Goal: Transaction & Acquisition: Book appointment/travel/reservation

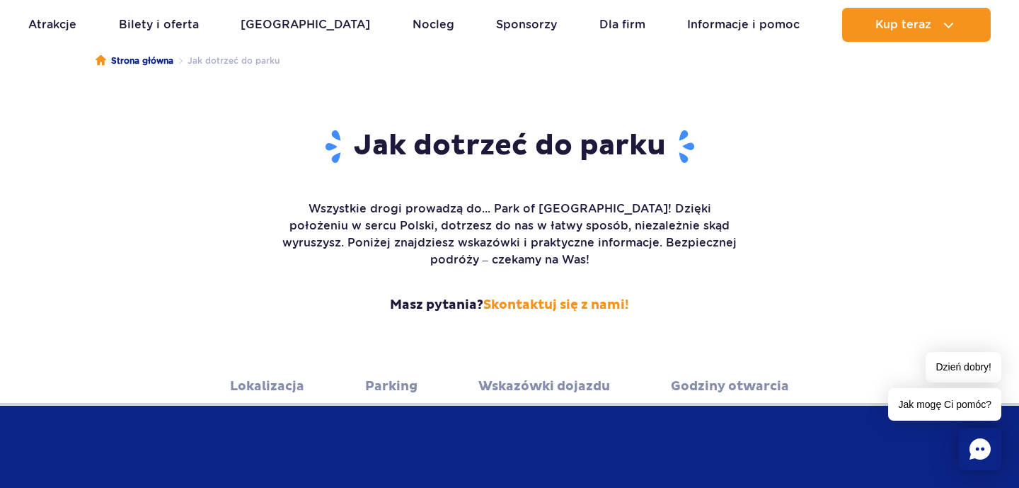
scroll to position [131, 0]
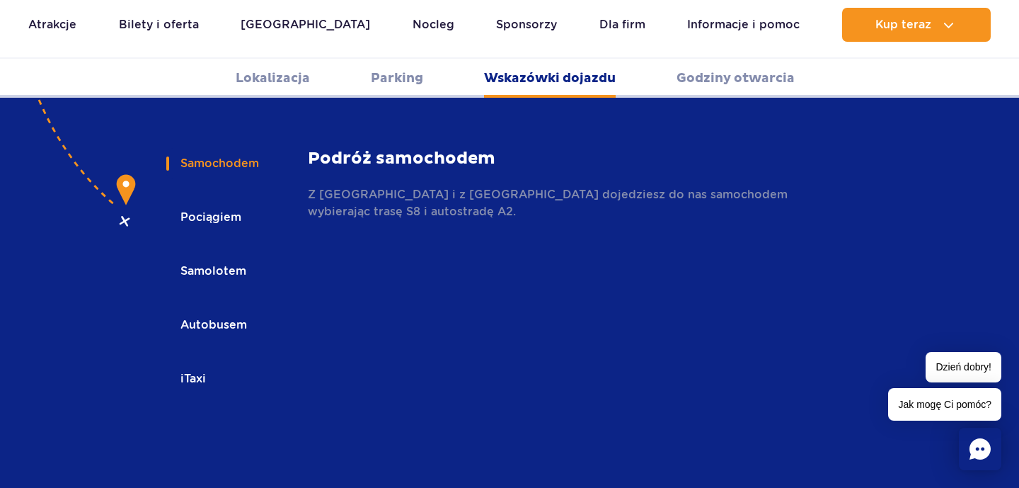
scroll to position [2144, 0]
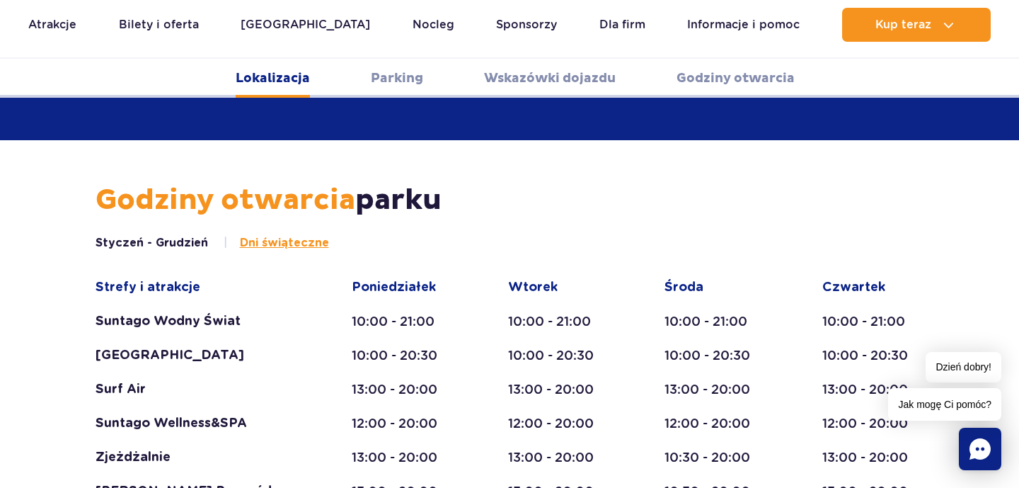
scroll to position [484, 0]
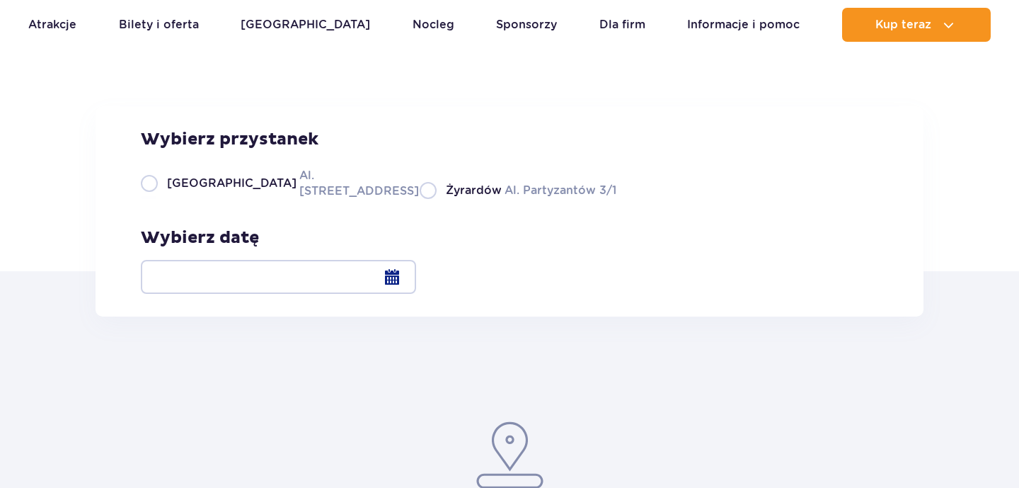
scroll to position [112, 0]
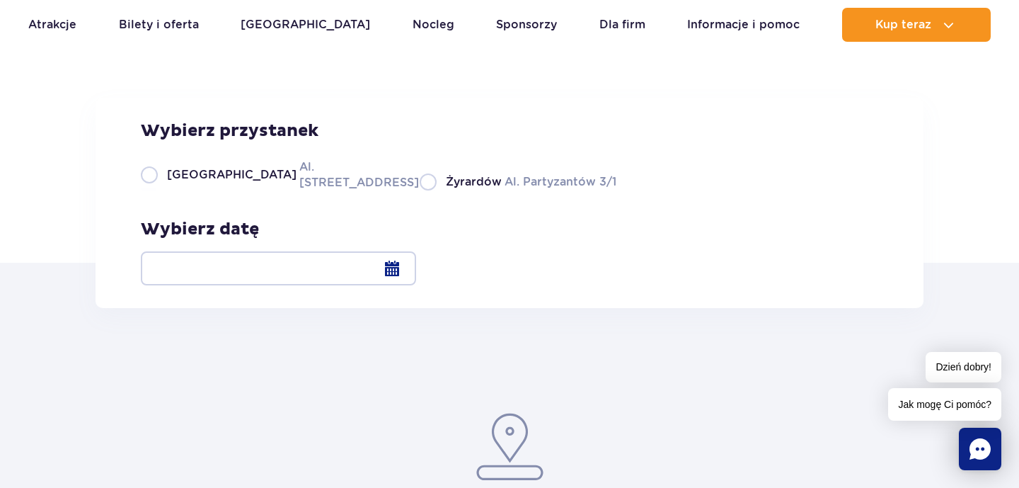
click at [146, 190] on label "Warszawa Al. Jerozolimskie 56" at bounding box center [272, 175] width 262 height 32
click at [146, 190] on input "Warszawa Al. Jerozolimskie 56" at bounding box center [149, 189] width 16 height 3
radio input "true"
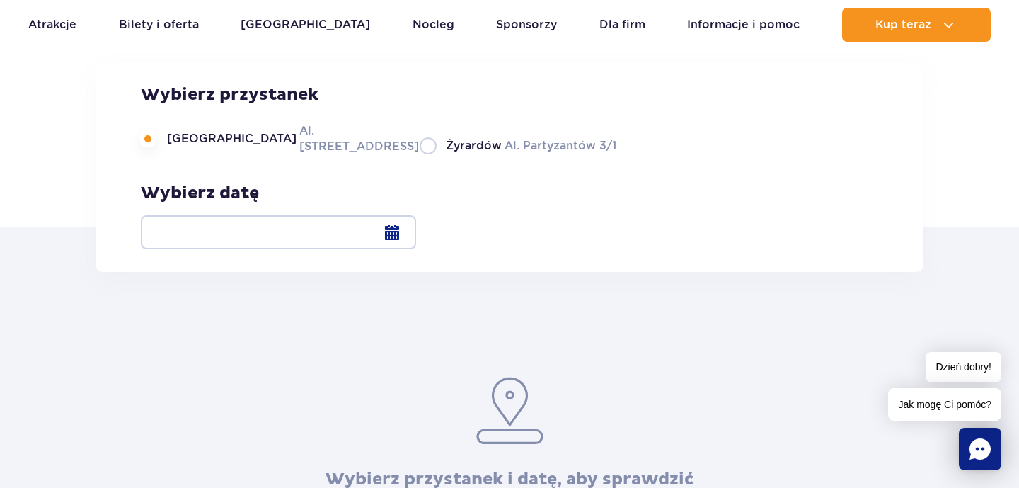
scroll to position [156, 0]
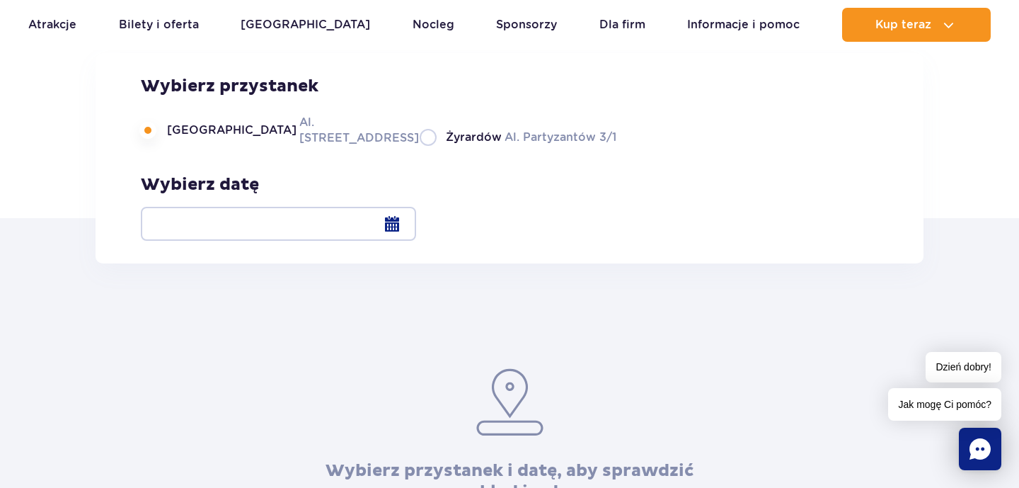
click at [416, 219] on div at bounding box center [278, 224] width 275 height 34
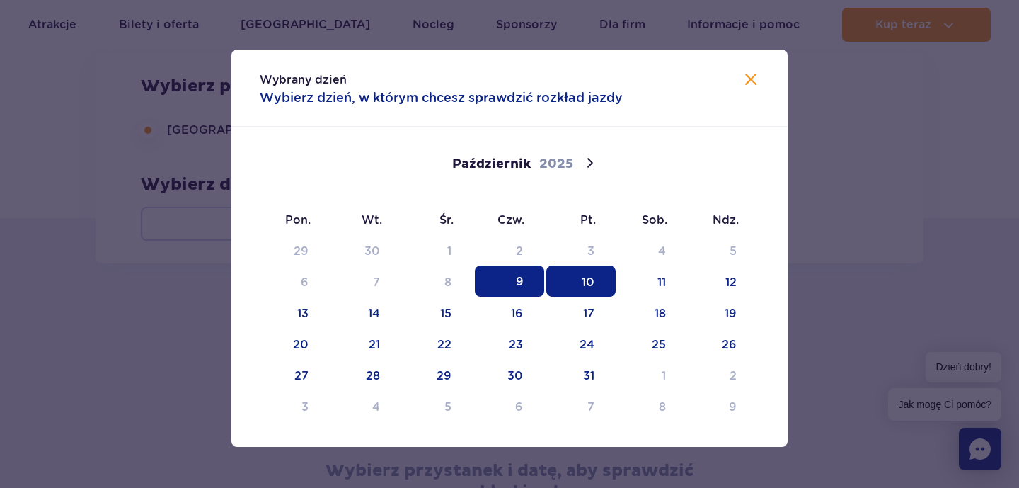
click at [600, 290] on span "10" at bounding box center [581, 280] width 69 height 31
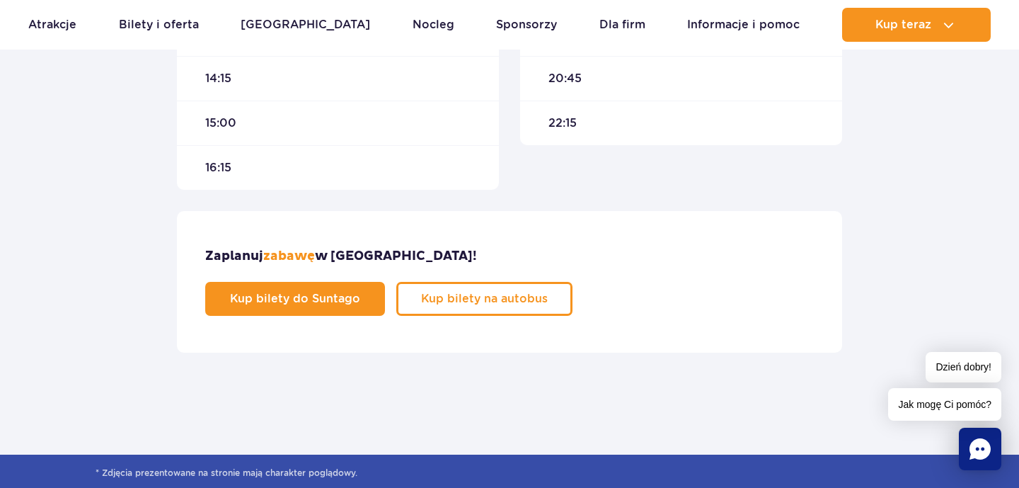
scroll to position [857, 0]
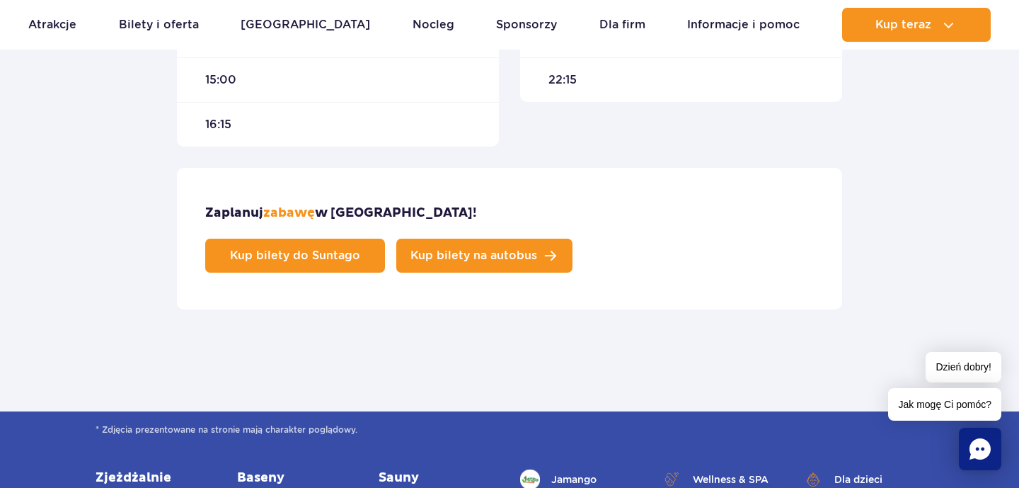
click at [573, 239] on link "Kup bilety na autobus" at bounding box center [484, 256] width 176 height 34
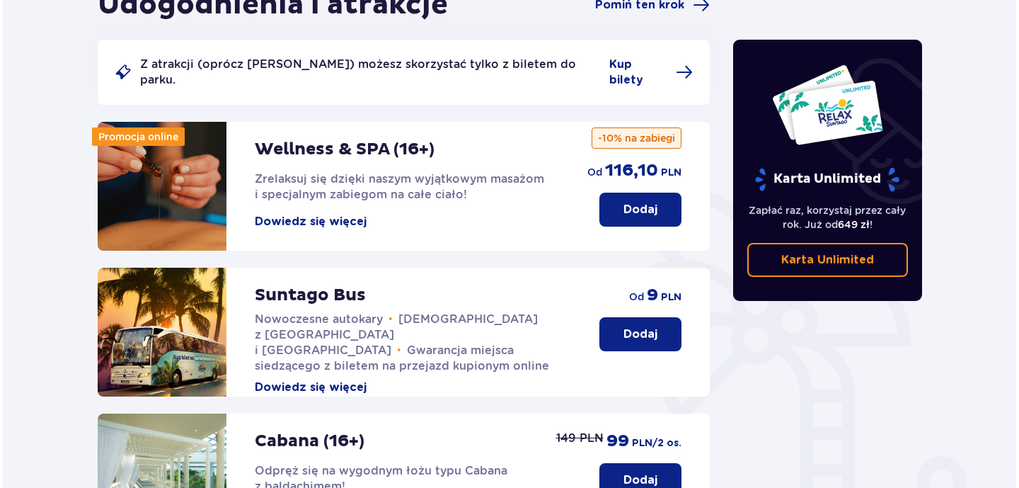
scroll to position [316, 0]
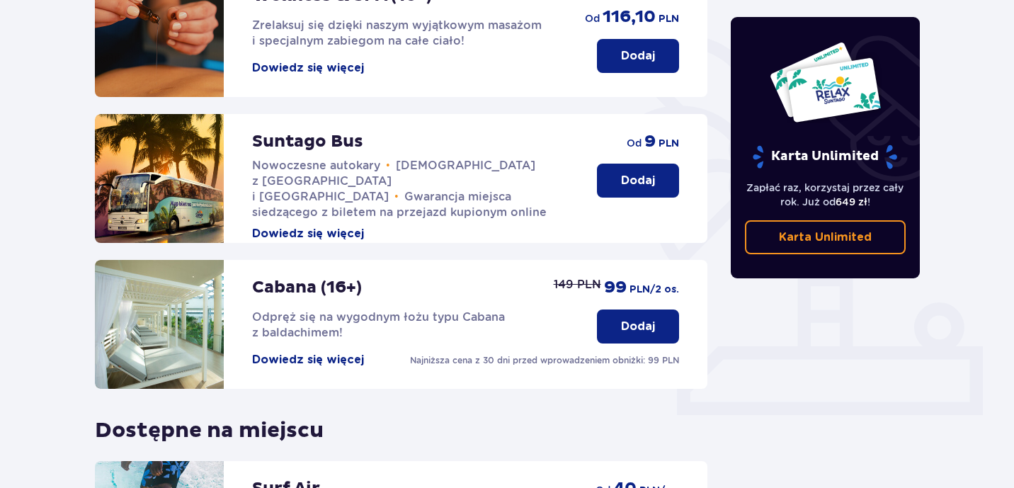
click at [341, 226] on button "Dowiedz się więcej" at bounding box center [308, 234] width 112 height 16
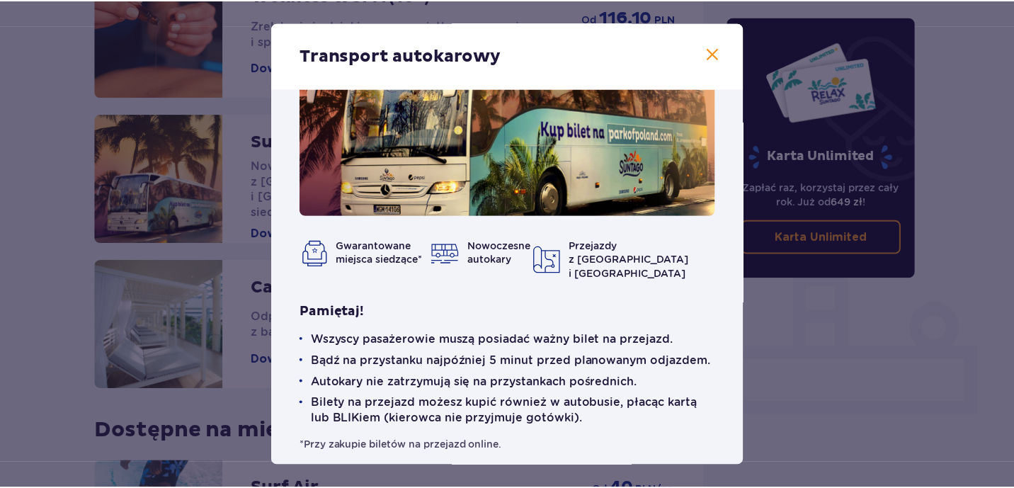
scroll to position [81, 0]
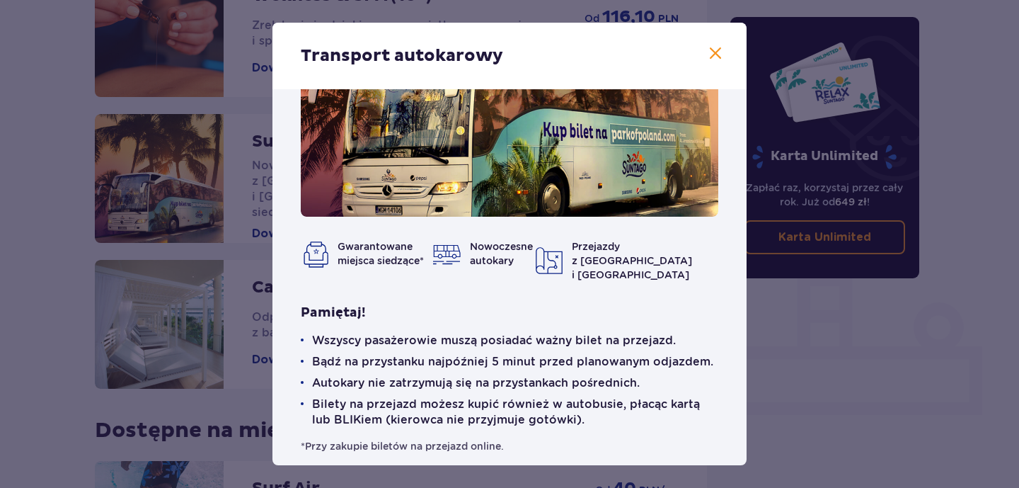
click at [716, 54] on span at bounding box center [715, 53] width 17 height 17
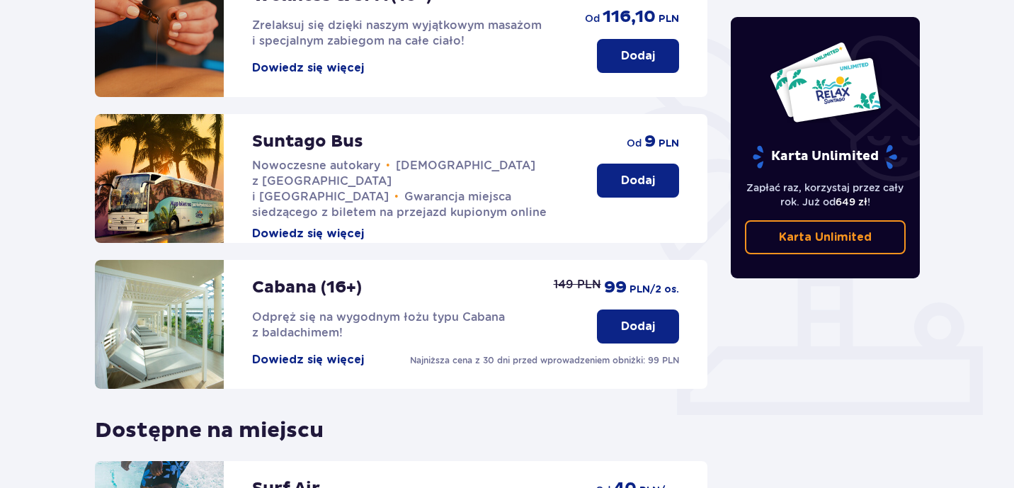
click at [646, 173] on p "Dodaj" at bounding box center [638, 181] width 34 height 16
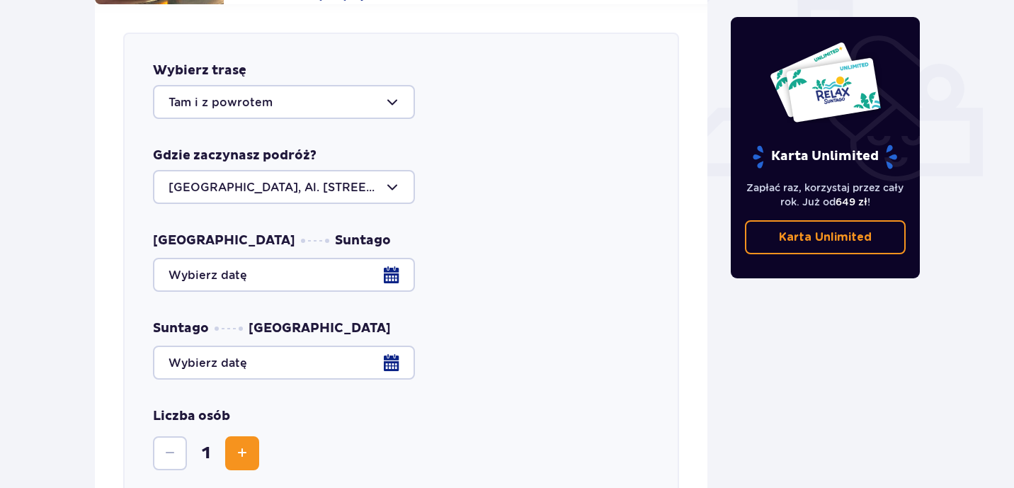
scroll to position [556, 0]
click at [396, 168] on div at bounding box center [284, 185] width 262 height 34
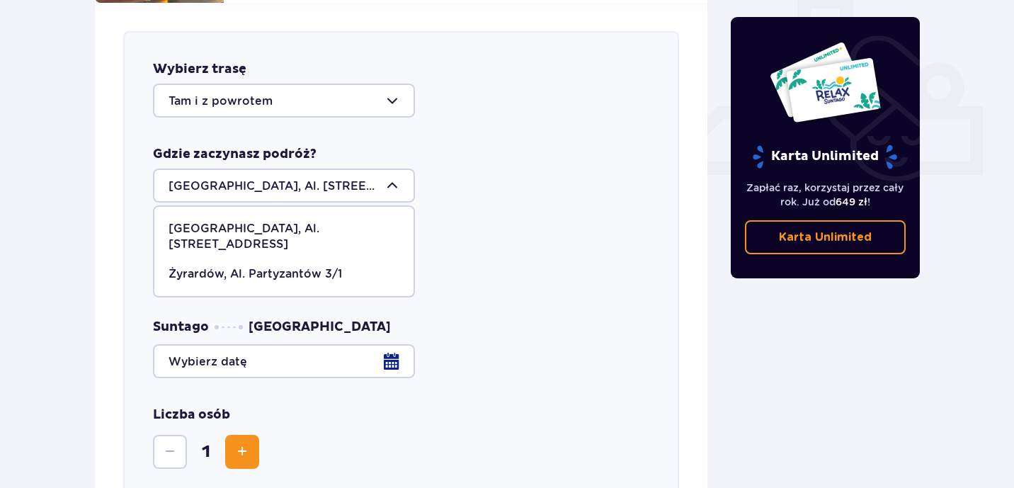
click at [396, 168] on div at bounding box center [284, 185] width 262 height 34
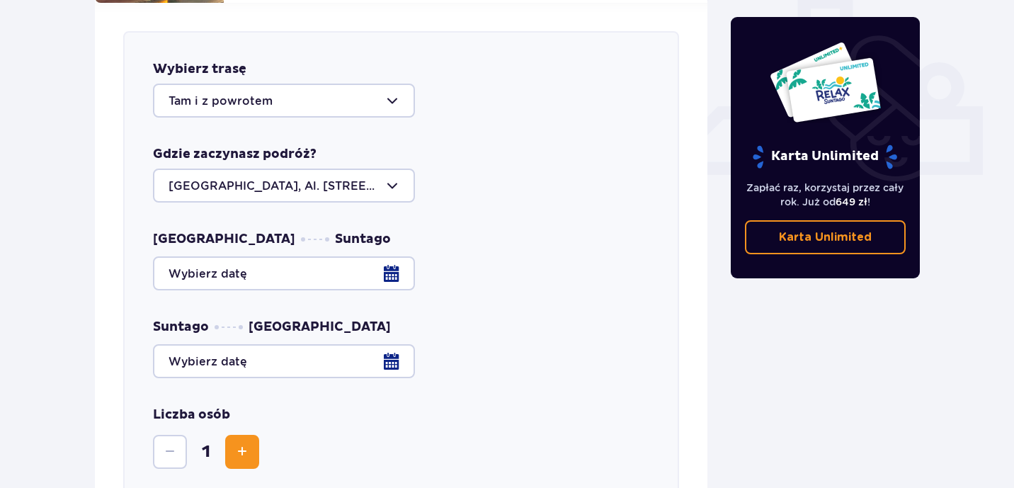
click at [396, 258] on div at bounding box center [401, 273] width 496 height 34
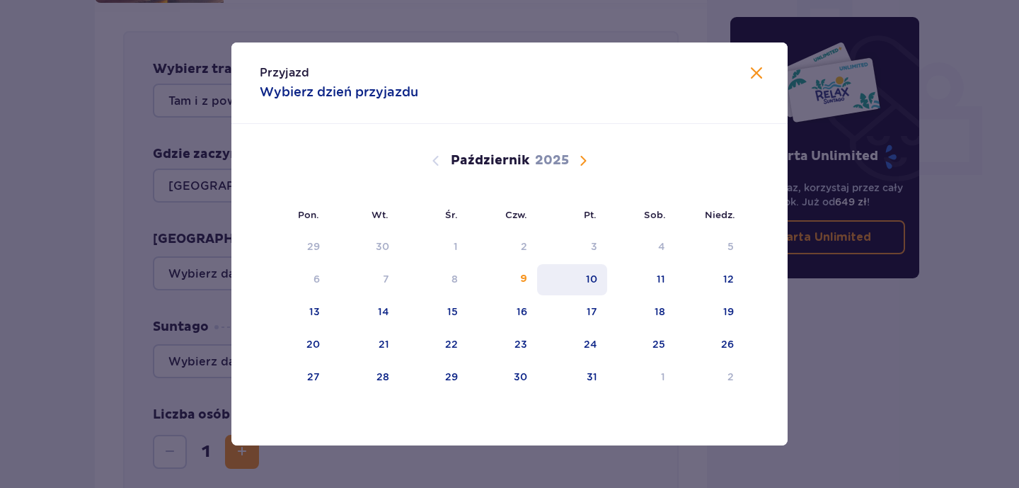
click at [593, 280] on div "10" at bounding box center [591, 279] width 11 height 14
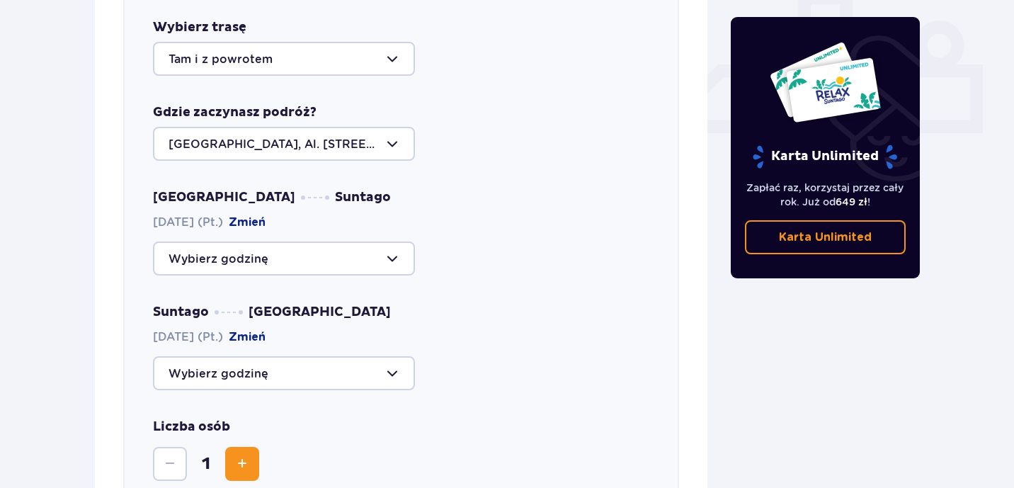
scroll to position [600, 0]
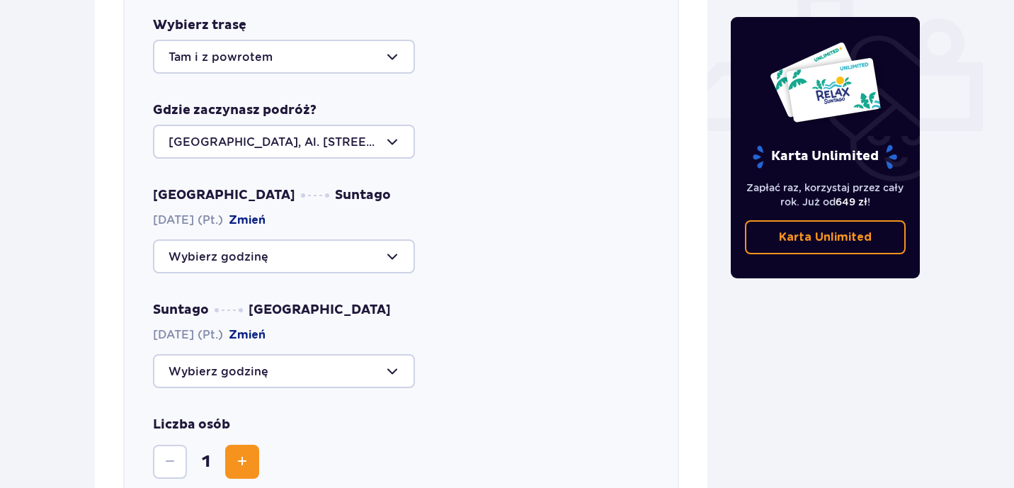
click at [391, 240] on div at bounding box center [284, 256] width 262 height 34
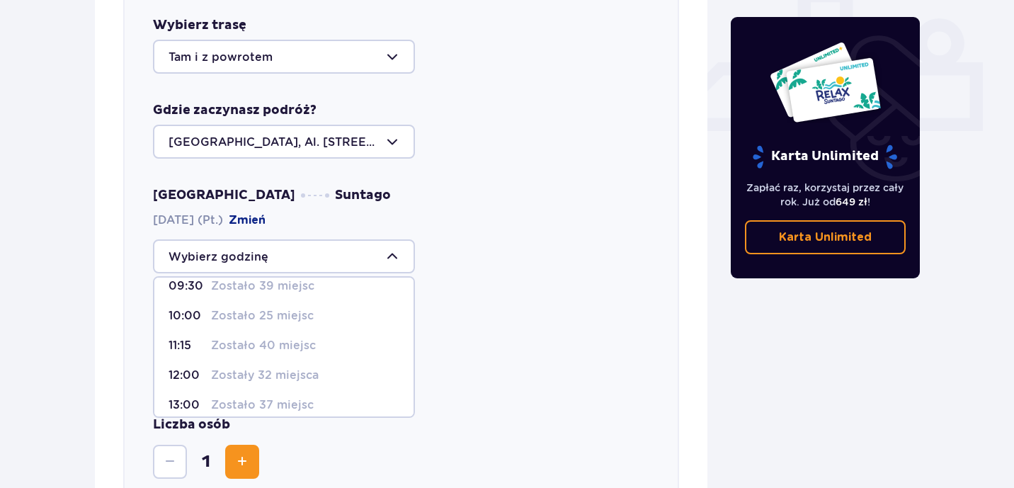
scroll to position [87, 0]
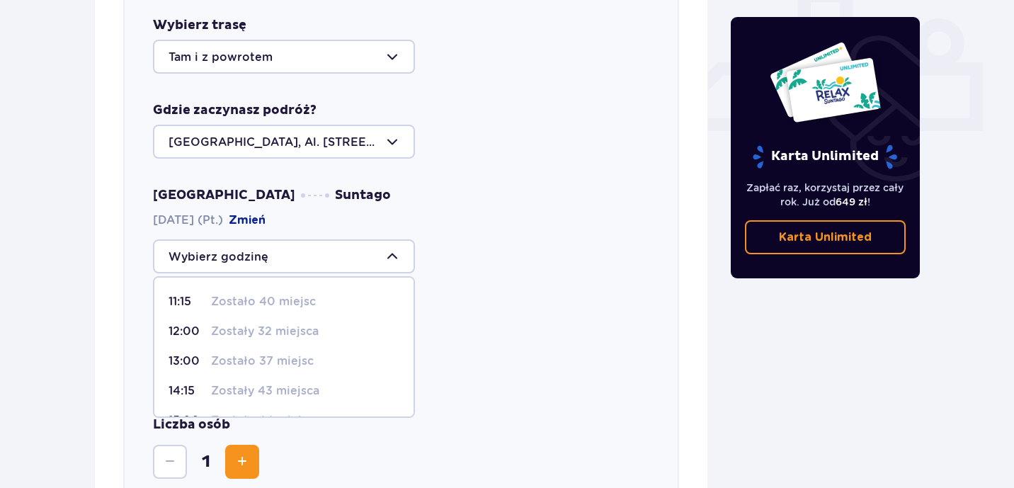
click at [273, 324] on p "Zostały 32 miejsca" at bounding box center [265, 332] width 108 height 16
type input "12:00"
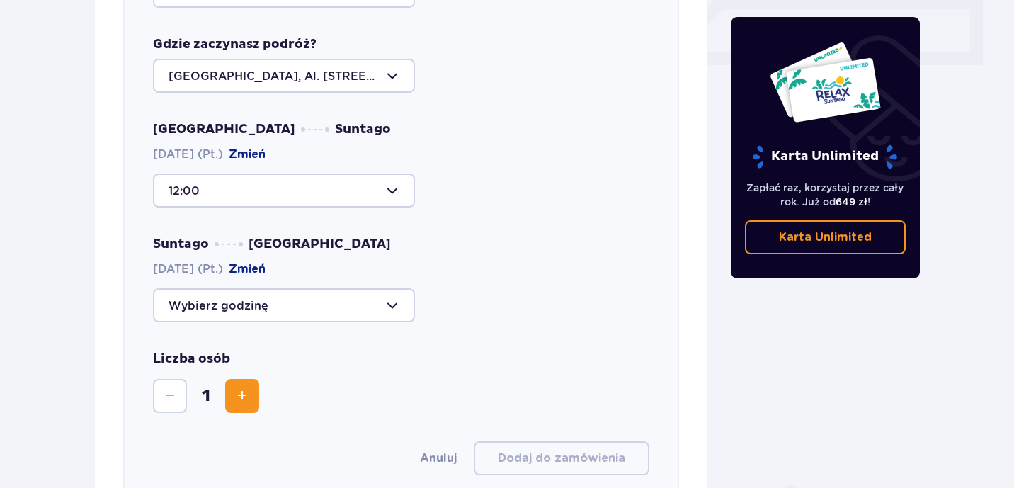
scroll to position [668, 0]
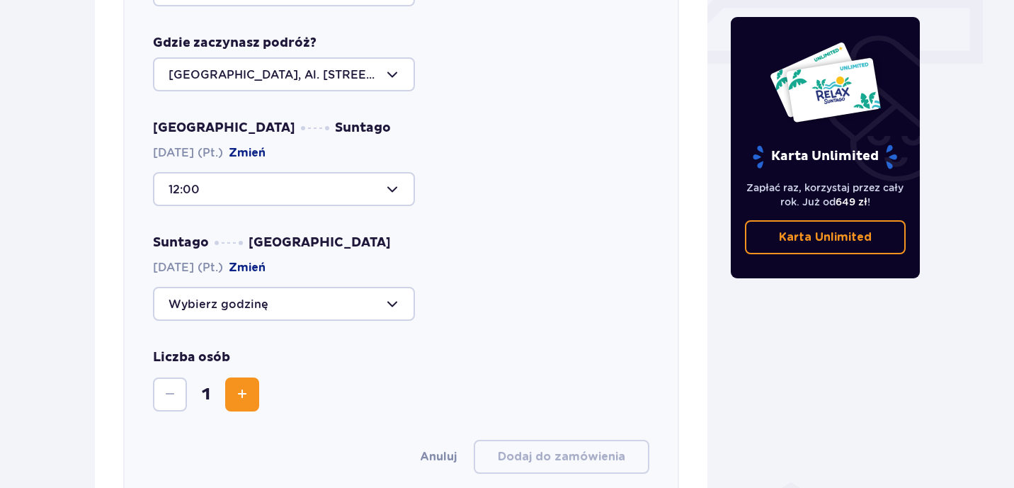
click at [387, 295] on div at bounding box center [284, 304] width 262 height 34
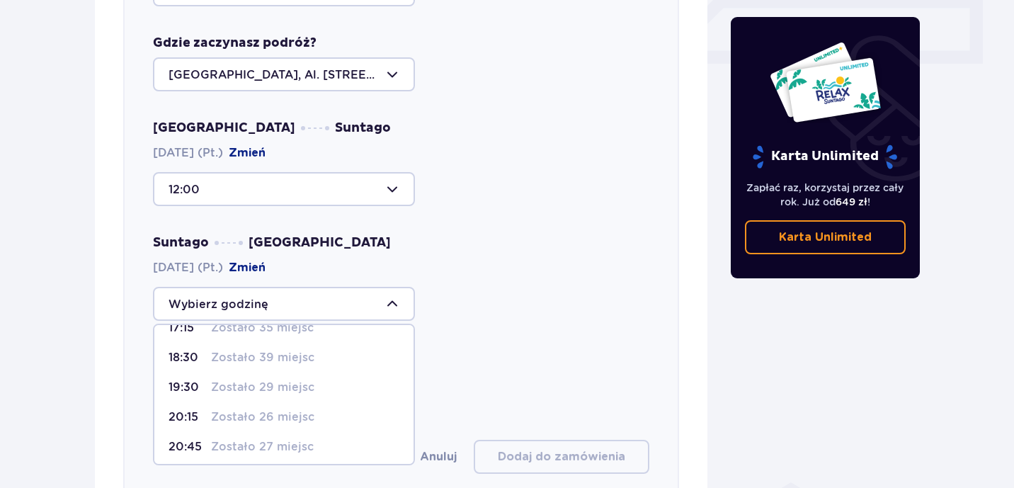
scroll to position [50, 0]
click at [309, 378] on p "Zostało 29 miejsc" at bounding box center [262, 386] width 103 height 16
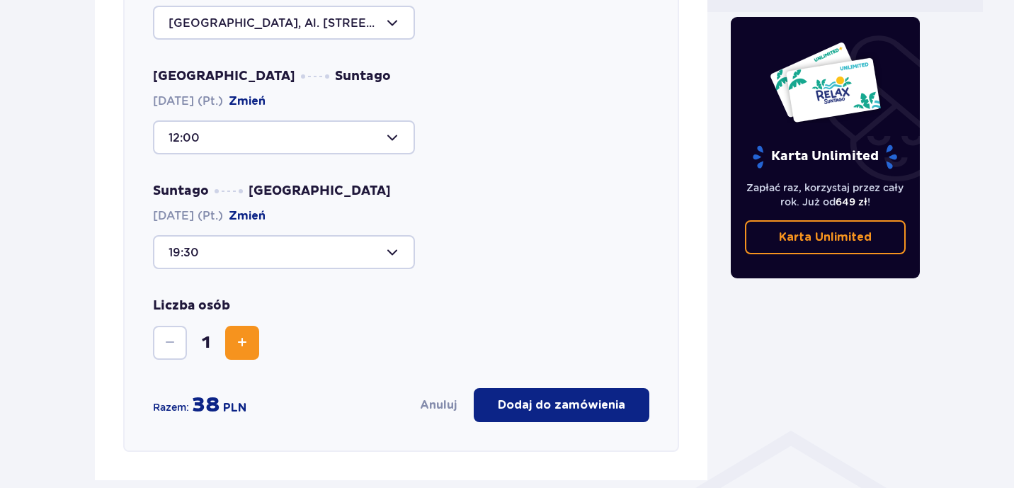
scroll to position [722, 0]
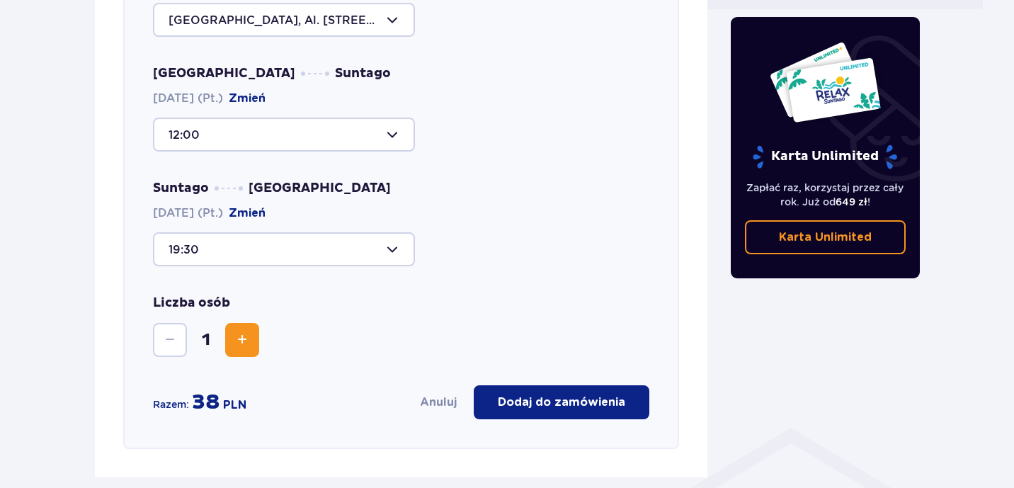
click at [398, 232] on div at bounding box center [284, 249] width 262 height 34
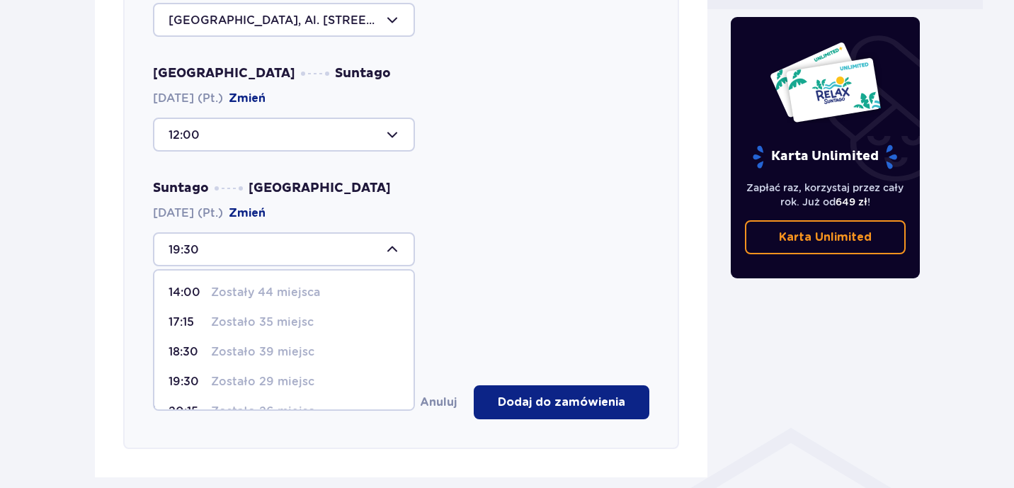
click at [311, 344] on p "Zostało 39 miejsc" at bounding box center [262, 352] width 103 height 16
type input "18:30"
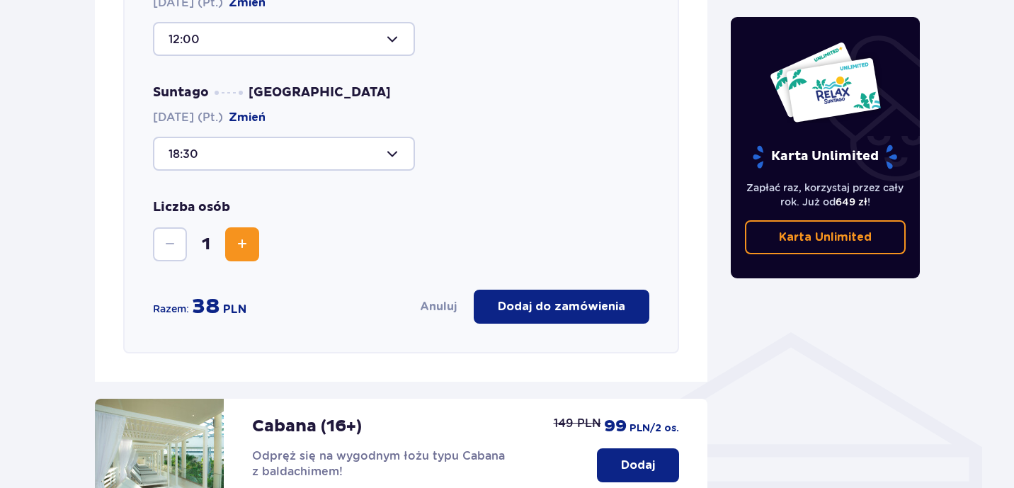
scroll to position [772, 0]
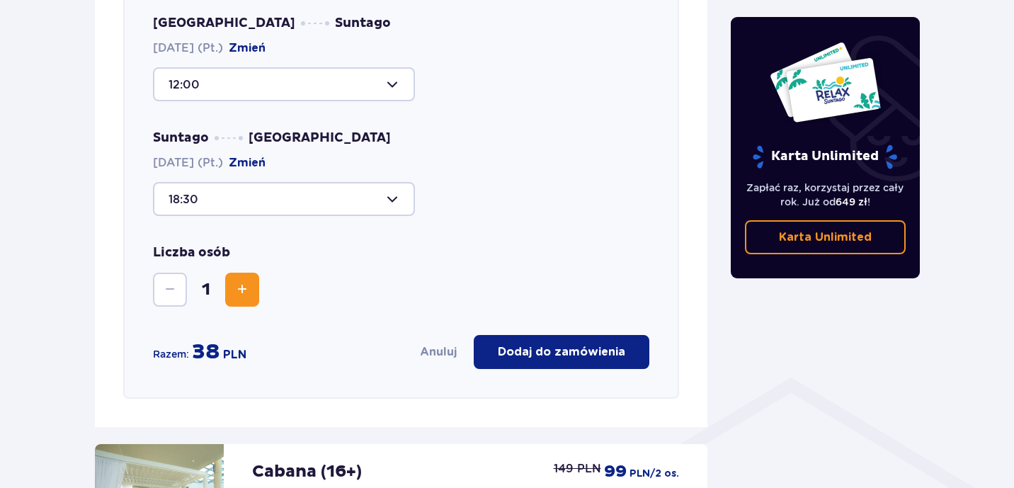
click at [240, 281] on span "Zwiększ" at bounding box center [242, 289] width 17 height 17
click at [164, 282] on span "Zmniejsz" at bounding box center [169, 289] width 17 height 17
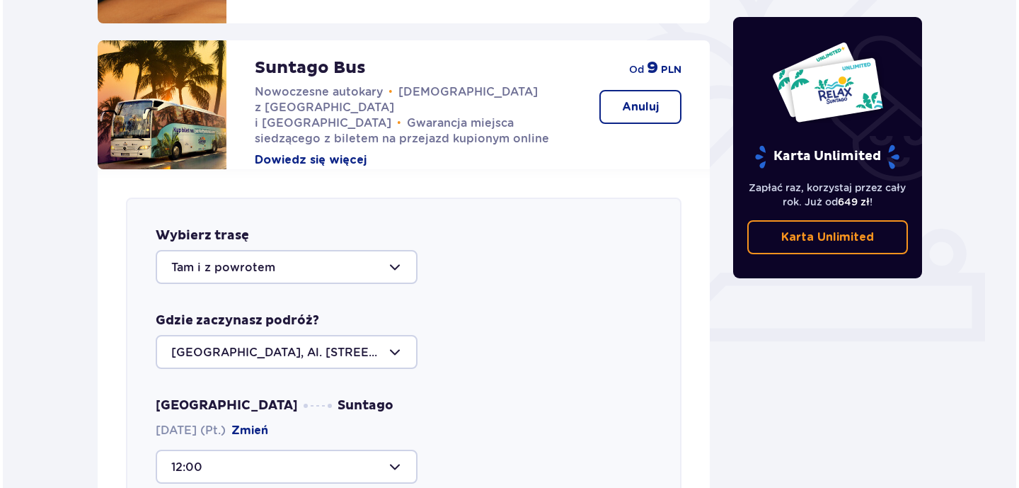
scroll to position [389, 0]
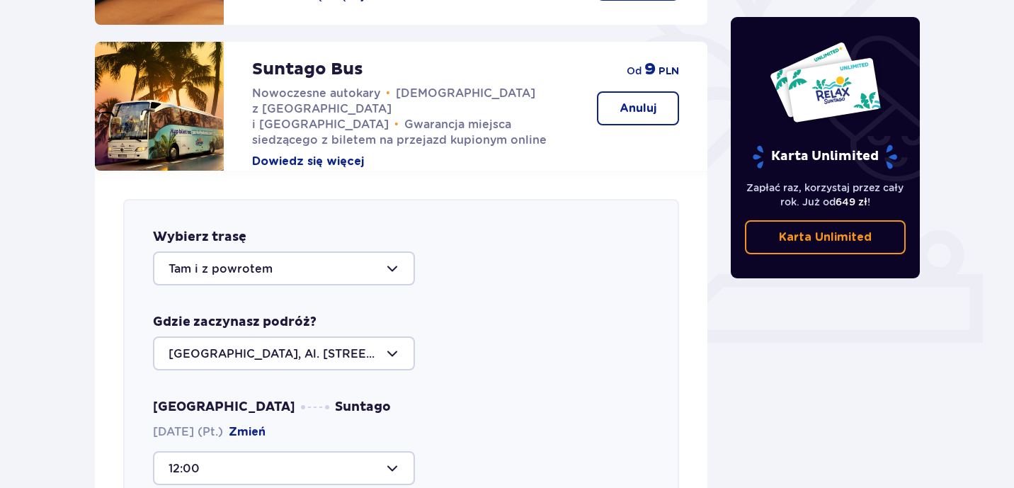
click at [346, 154] on button "Dowiedz się więcej" at bounding box center [308, 162] width 112 height 16
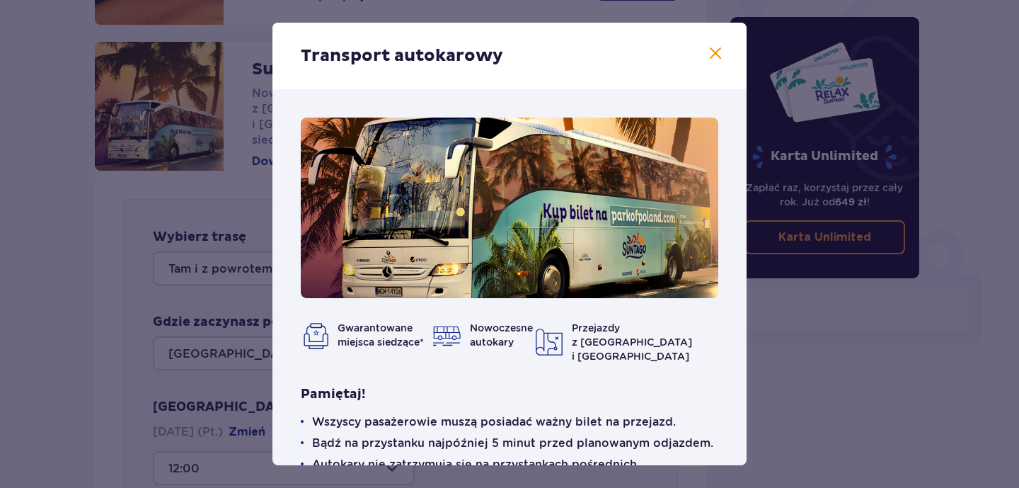
click at [714, 53] on span at bounding box center [715, 53] width 17 height 17
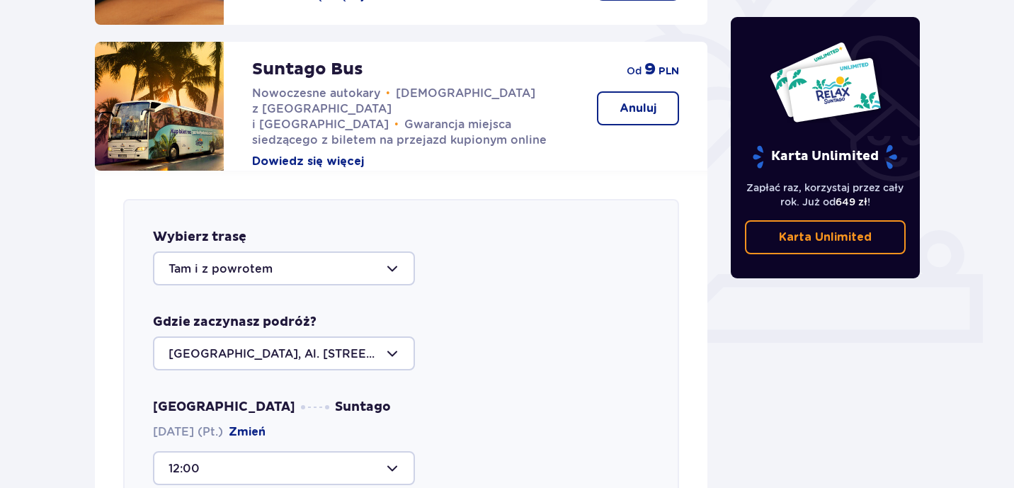
click at [392, 256] on div at bounding box center [284, 268] width 262 height 34
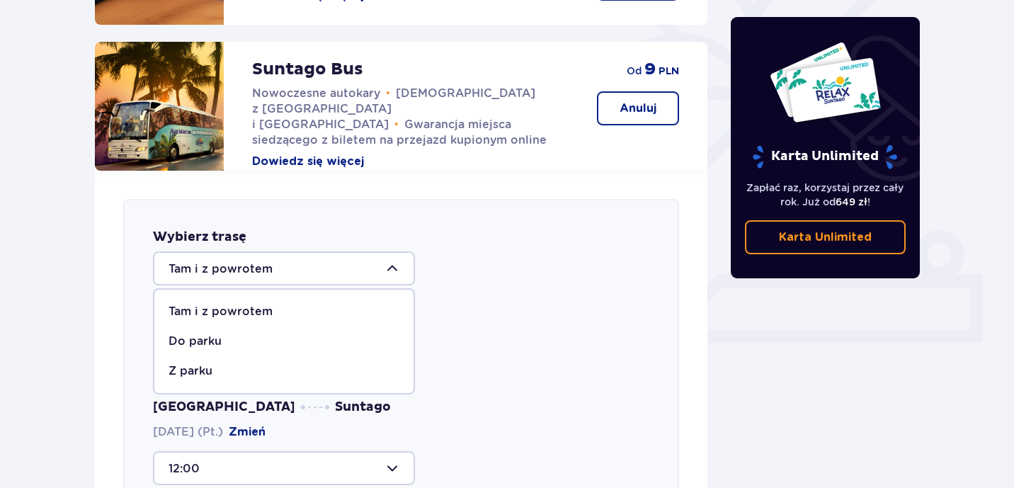
click at [392, 256] on div at bounding box center [284, 268] width 262 height 34
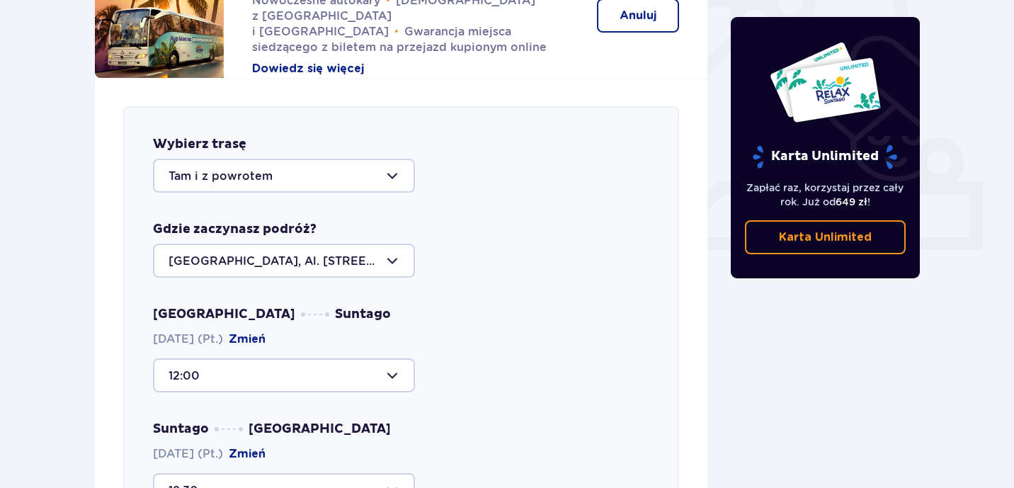
scroll to position [512, 0]
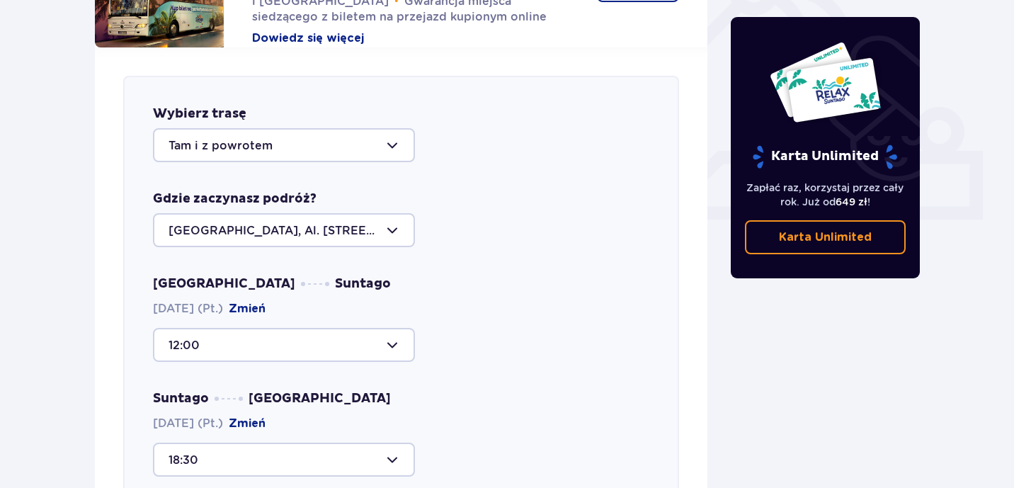
click at [391, 328] on div at bounding box center [284, 345] width 262 height 34
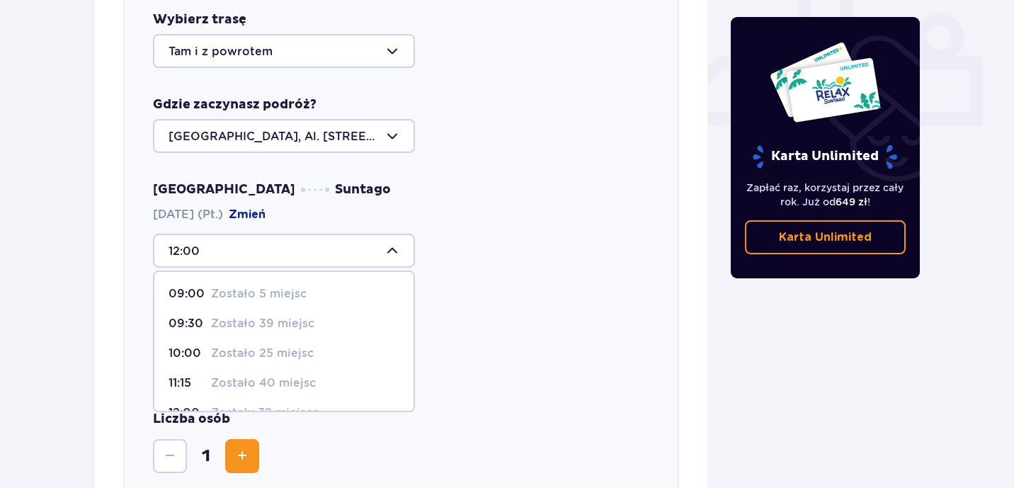
scroll to position [616, 0]
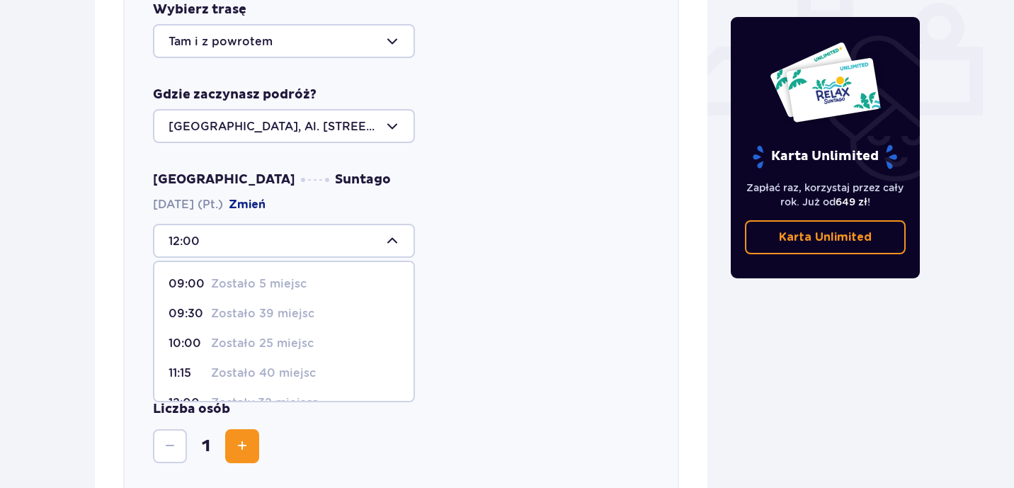
click at [499, 311] on div "Suntago Warszawa 10.10.2025 (Pt.) Zmień 18:30" at bounding box center [401, 329] width 496 height 86
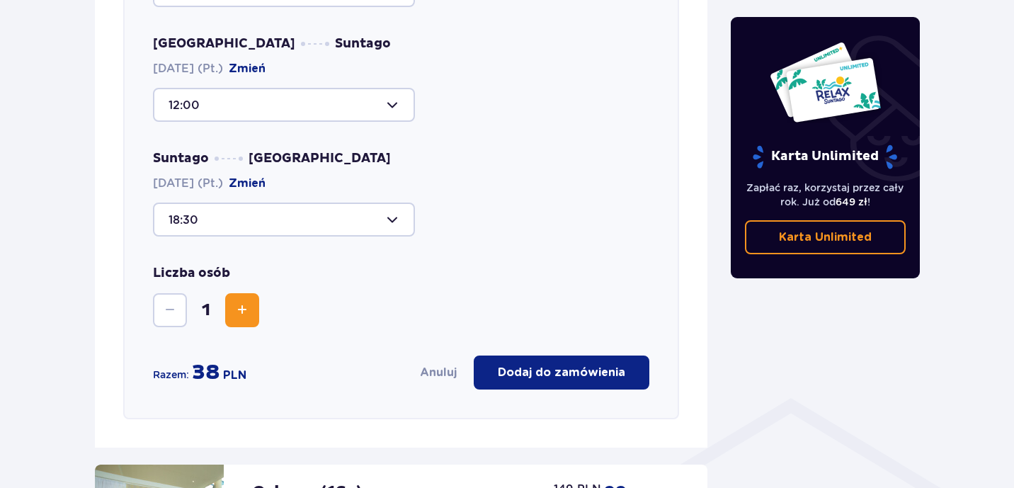
scroll to position [740, 0]
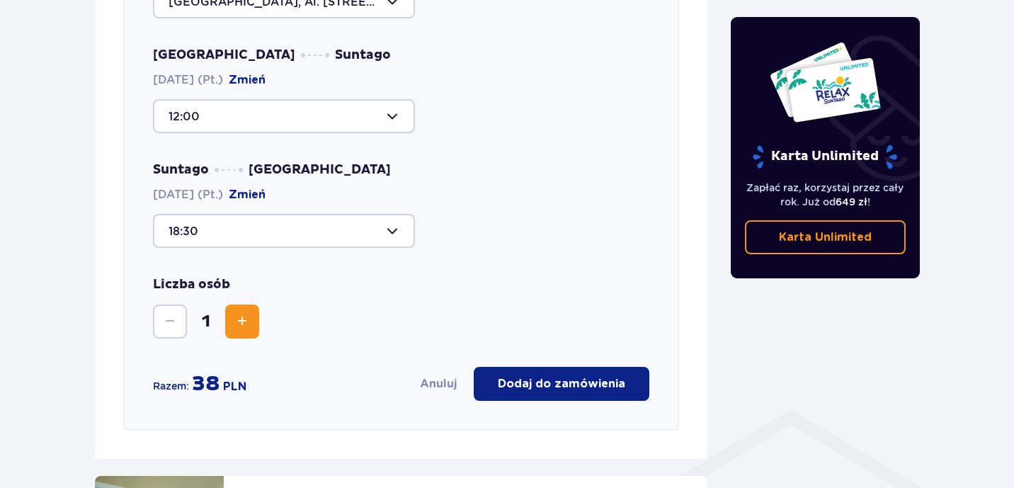
click at [391, 219] on div at bounding box center [284, 231] width 262 height 34
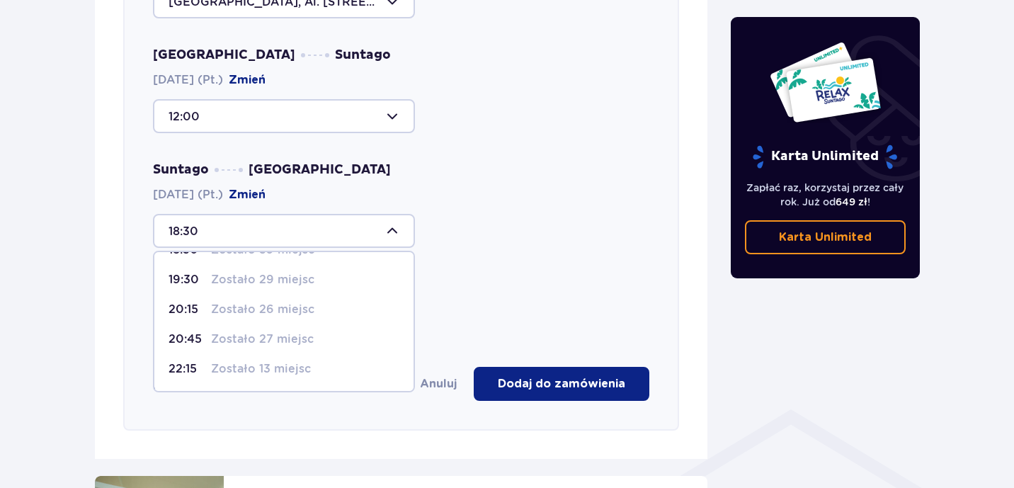
scroll to position [84, 0]
click at [504, 242] on div "Wybierz trasę Tam i z powrotem Gdzie zaczynasz podróż? Warszawa, Al. Jerozolims…" at bounding box center [401, 138] width 556 height 583
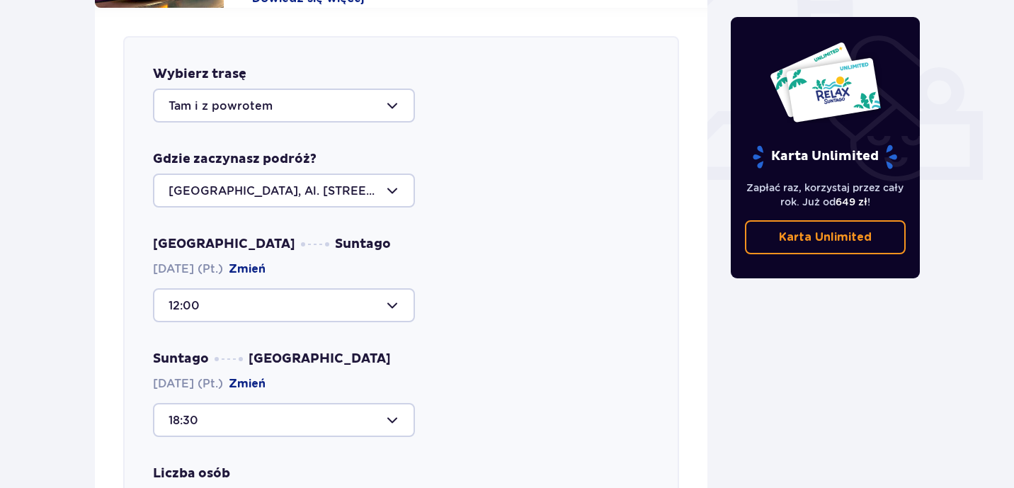
scroll to position [555, 0]
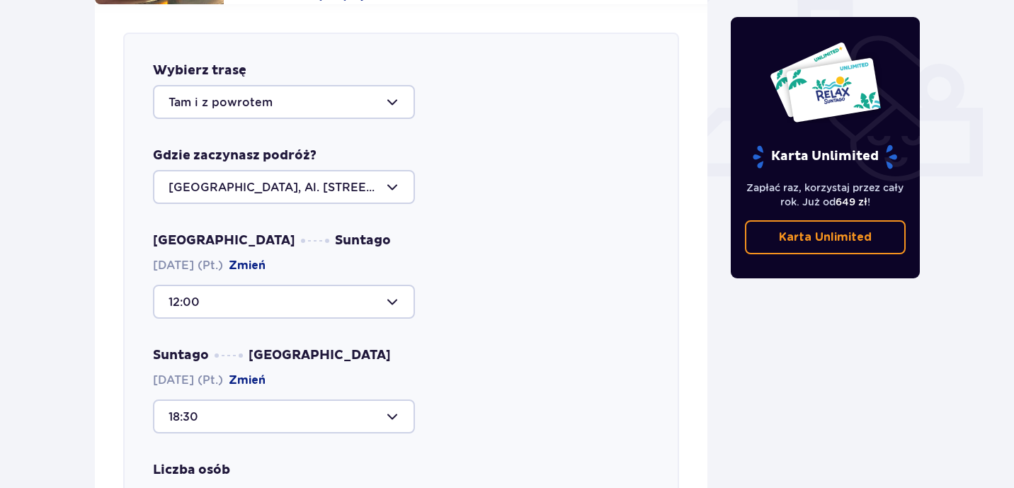
click at [394, 285] on div at bounding box center [284, 302] width 262 height 34
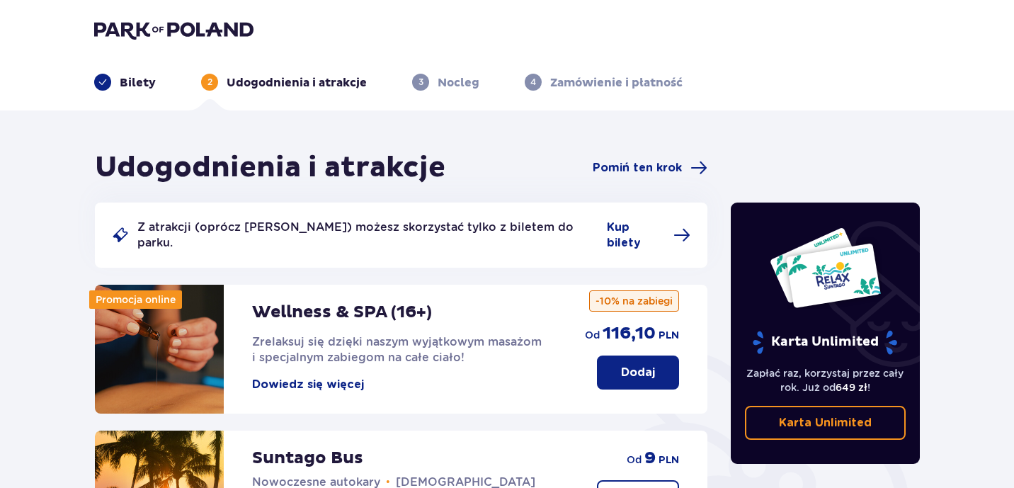
scroll to position [0, 0]
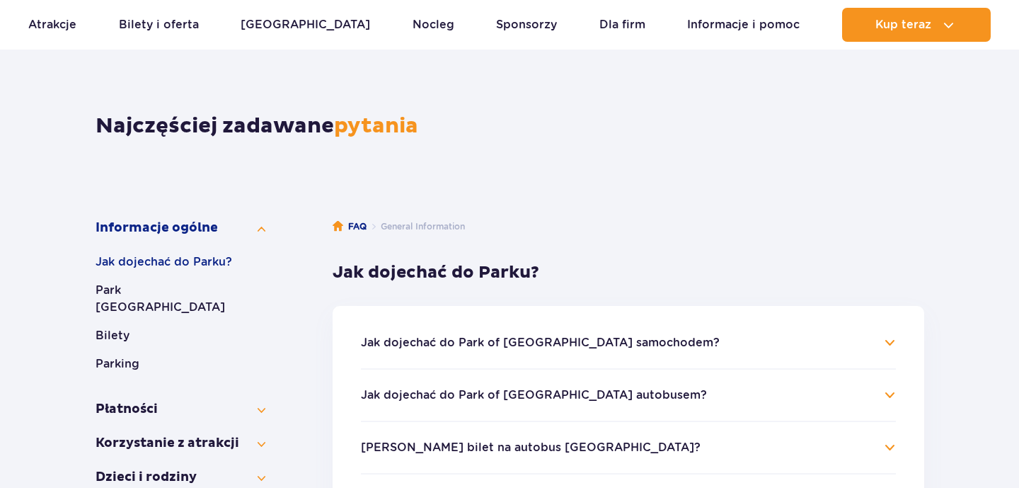
scroll to position [252, 0]
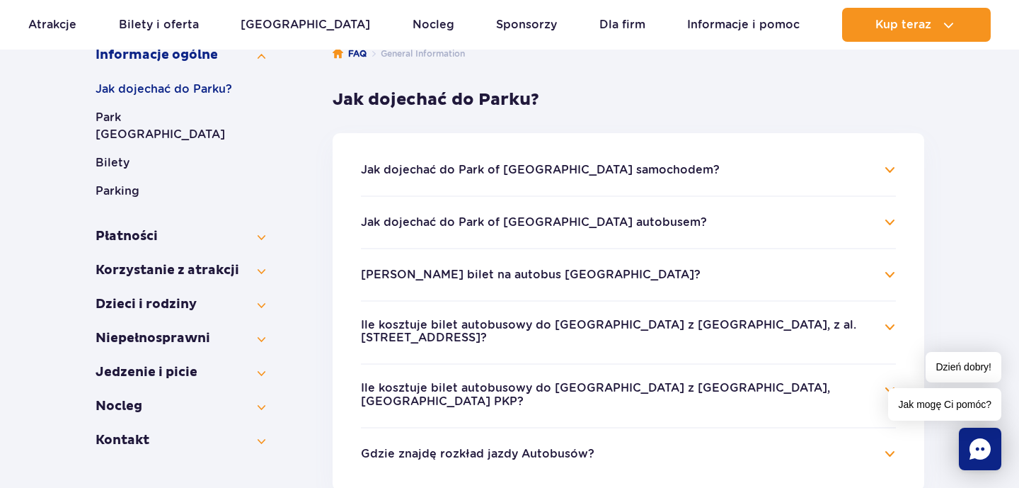
click at [563, 216] on button "Jak dojechać do Park of [GEOGRAPHIC_DATA] autobusem?" at bounding box center [534, 222] width 346 height 13
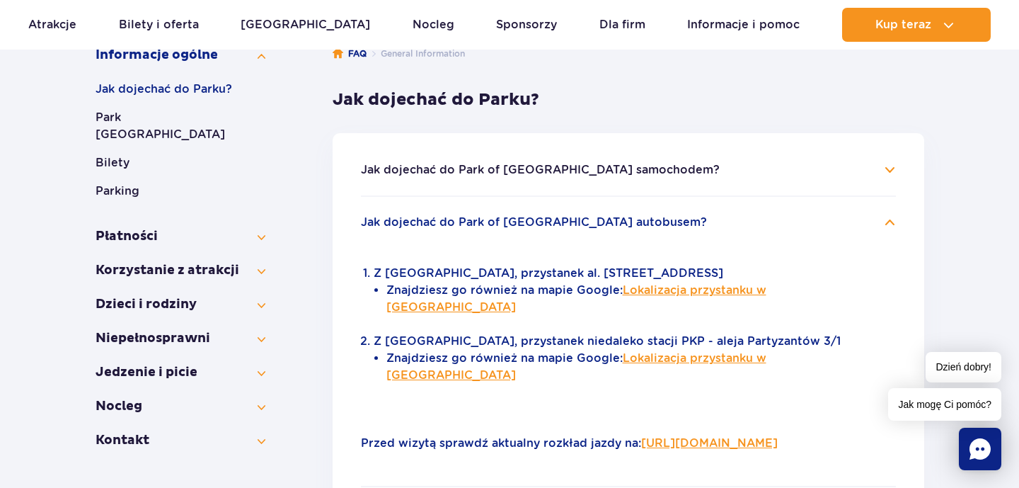
click at [712, 290] on link "Lokalizacja przystanku w [GEOGRAPHIC_DATA]" at bounding box center [577, 298] width 380 height 30
